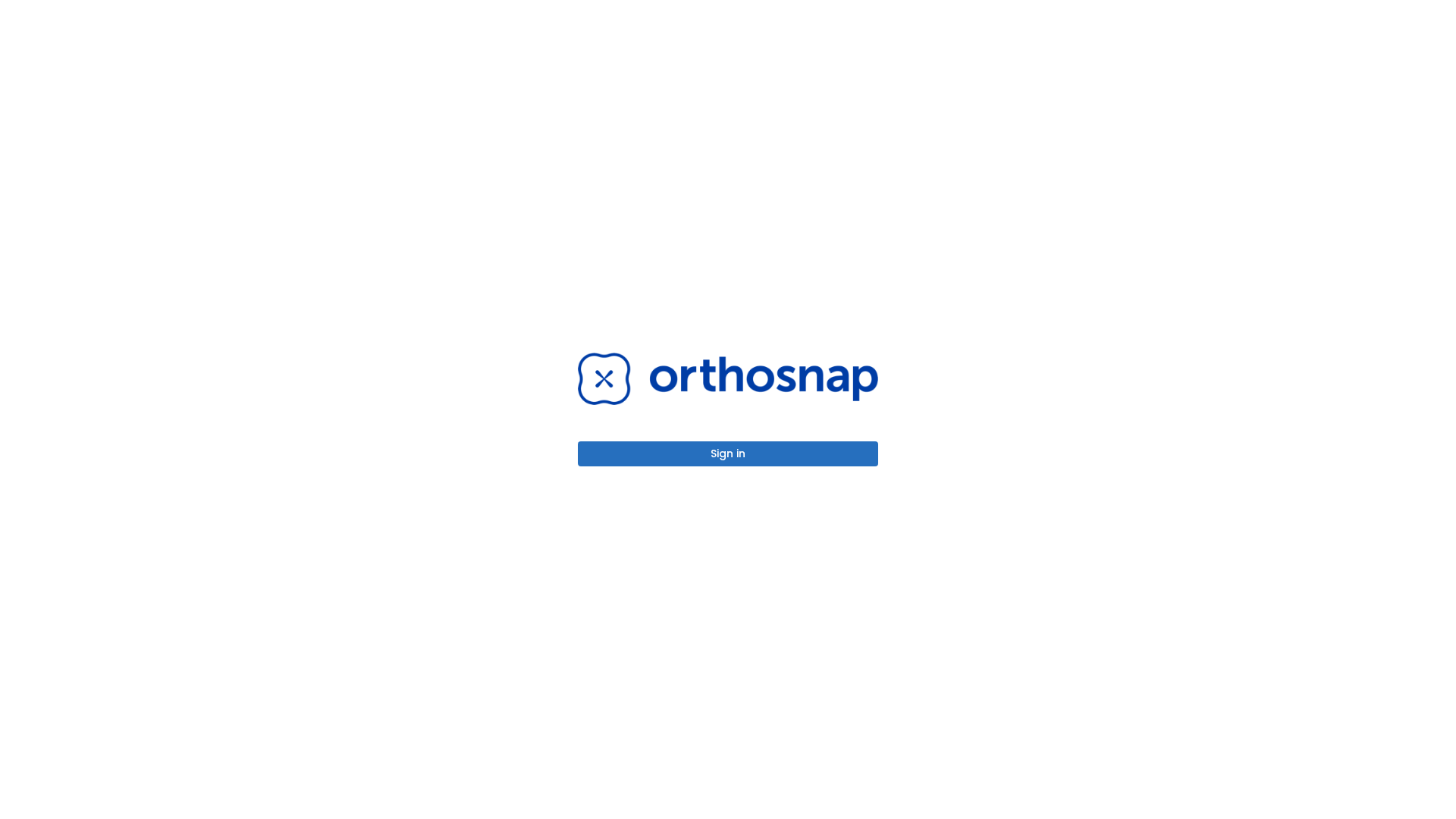
click at [728, 454] on button "Sign in" at bounding box center [727, 454] width 300 height 25
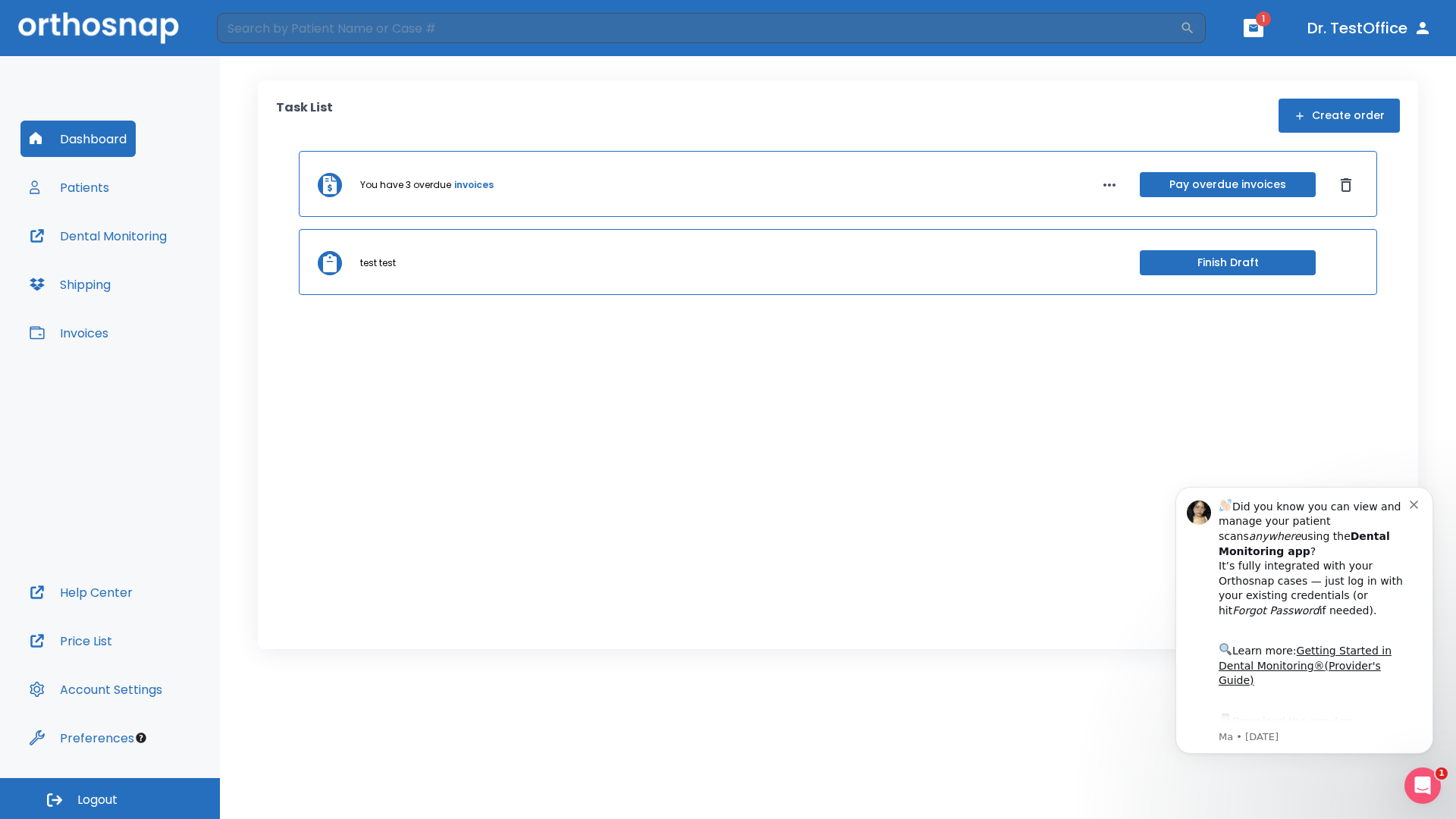
click at [110, 798] on span "Logout" at bounding box center [98, 800] width 40 height 17
